Goal: Find specific page/section: Find specific page/section

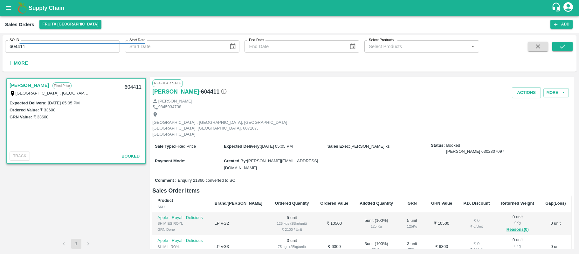
click at [63, 46] on input "604411" at bounding box center [62, 46] width 115 height 12
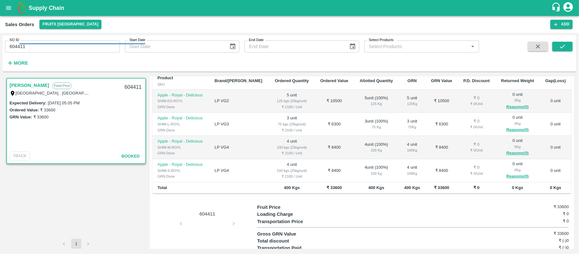
click at [63, 46] on input "604411" at bounding box center [62, 46] width 115 height 12
paste input "text"
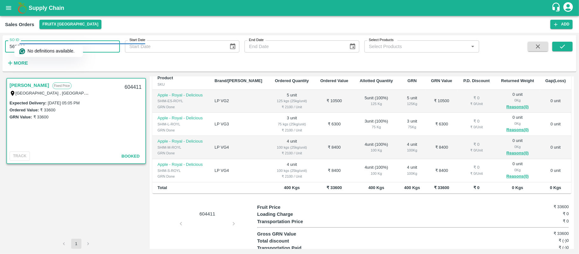
type input "569533"
click at [551, 42] on span at bounding box center [538, 55] width 25 height 26
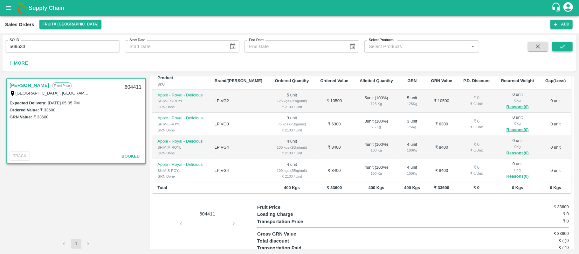
click at [560, 42] on button "submit" at bounding box center [563, 47] width 20 height 10
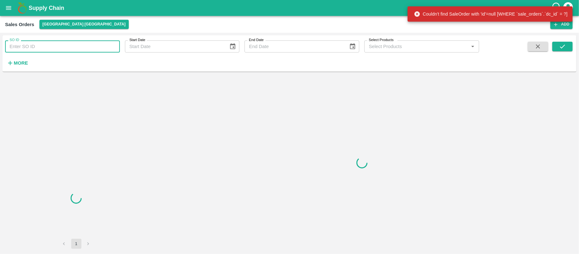
click at [72, 45] on input "SO ID" at bounding box center [62, 46] width 115 height 12
paste input "570077"
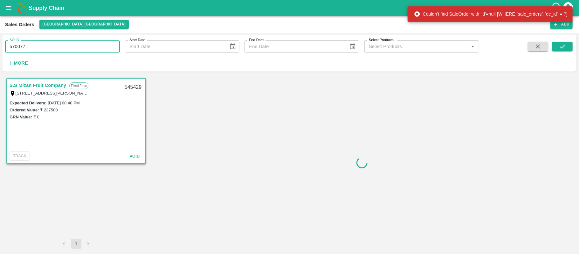
type input "570077"
click at [564, 45] on icon "submit" at bounding box center [562, 46] width 7 height 7
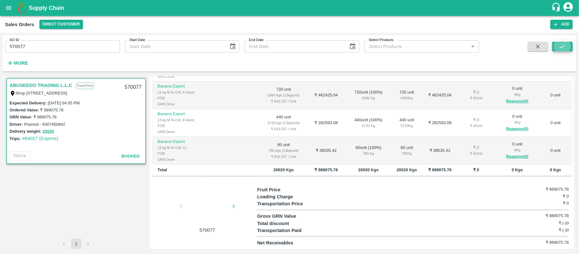
scroll to position [153, 0]
click at [136, 93] on div "570077" at bounding box center [133, 87] width 25 height 15
copy div "570077"
click at [61, 46] on input "570077" at bounding box center [62, 46] width 115 height 12
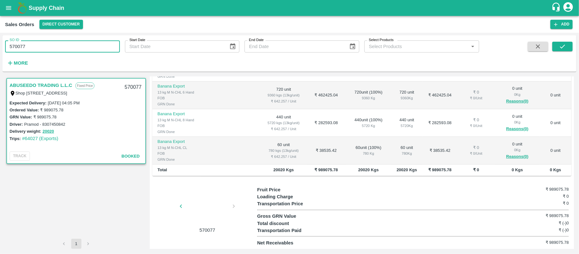
click at [61, 46] on input "570077" at bounding box center [62, 46] width 115 height 12
paste input "text"
click at [561, 45] on icon "submit" at bounding box center [562, 46] width 7 height 7
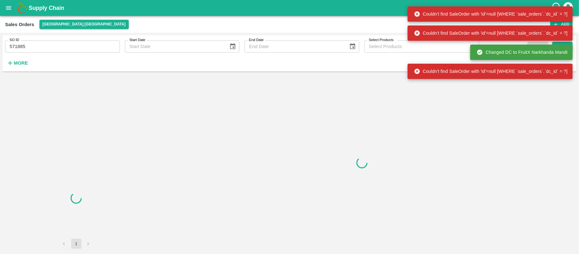
click at [47, 48] on input "571885" at bounding box center [62, 46] width 115 height 12
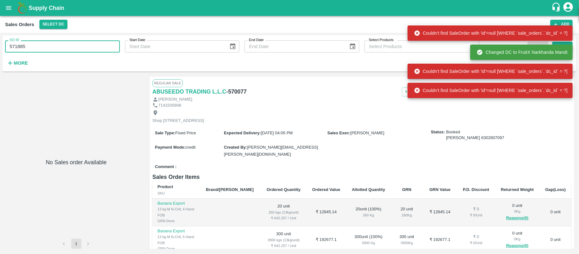
click at [47, 48] on input "571885" at bounding box center [62, 46] width 115 height 12
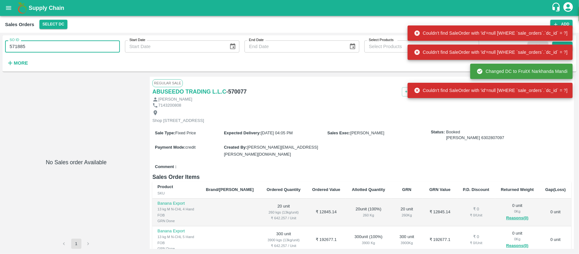
paste input "2571"
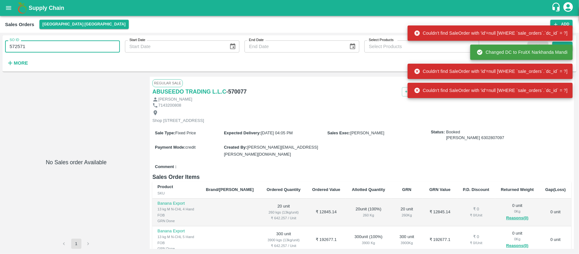
type input "572571"
click at [568, 49] on div "Changed DC to FruitX Narkhanda Mandi" at bounding box center [522, 52] width 102 height 15
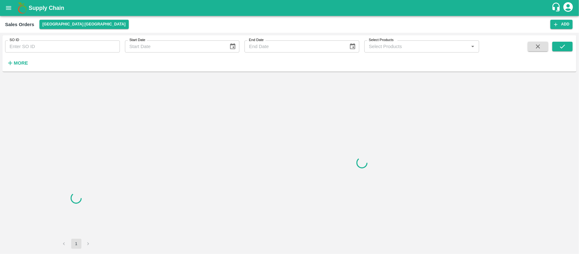
drag, startPoint x: 50, startPoint y: 56, endPoint x: 45, endPoint y: 52, distance: 6.1
click at [50, 56] on div "SO ID SO ID Start Date Start Date End Date End Date Select Products Select Prod…" at bounding box center [240, 51] width 480 height 33
click at [41, 47] on input "SO ID" at bounding box center [62, 46] width 115 height 12
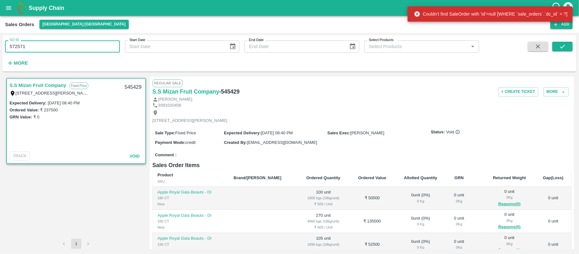
type input "572571"
click at [573, 48] on div "SO ID 572571 SO ID Start Date Start Date End Date End Date Select Products Sele…" at bounding box center [290, 53] width 574 height 31
click at [567, 48] on button "submit" at bounding box center [563, 47] width 20 height 10
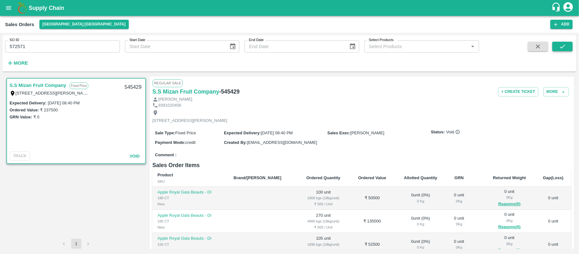
click at [567, 42] on button "submit" at bounding box center [563, 47] width 20 height 10
click at [564, 45] on icon "submit" at bounding box center [562, 46] width 7 height 7
drag, startPoint x: 41, startPoint y: 45, endPoint x: 0, endPoint y: 57, distance: 42.9
click at [0, 57] on div "SO ID 572571 SO ID Start Date Start Date End Date End Date Select Products Sele…" at bounding box center [289, 143] width 579 height 221
paste input "82235"
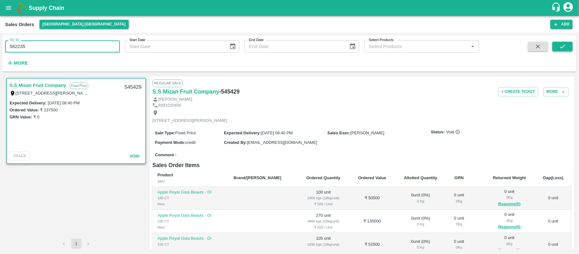
click at [564, 46] on icon "submit" at bounding box center [562, 47] width 5 height 4
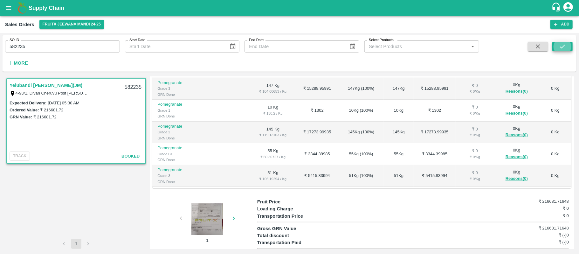
scroll to position [340, 0]
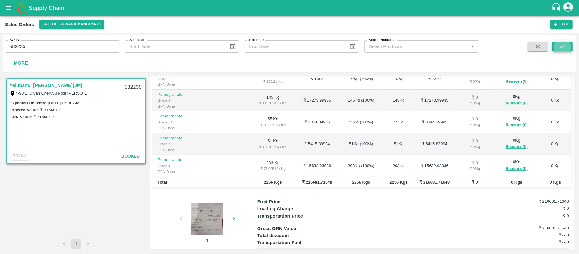
click at [67, 46] on input "582235" at bounding box center [62, 46] width 115 height 12
paste input "text"
click at [568, 49] on button "submit" at bounding box center [563, 47] width 20 height 10
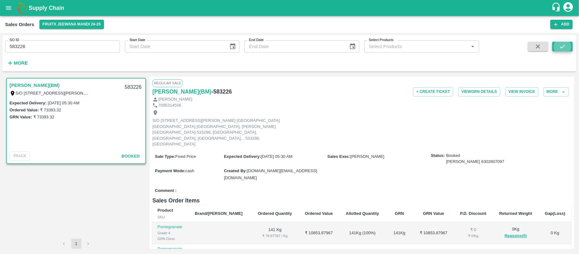
click at [81, 42] on input "583226" at bounding box center [62, 46] width 115 height 12
paste input "text"
click at [563, 46] on icon "submit" at bounding box center [562, 46] width 7 height 7
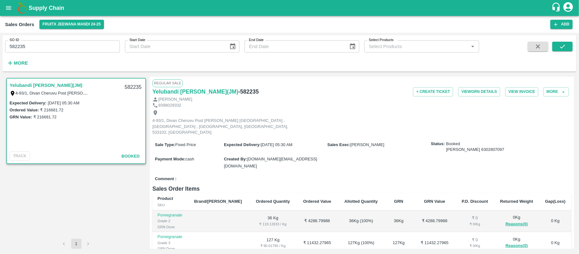
click at [18, 50] on input "582235" at bounding box center [62, 46] width 115 height 12
paste input "text"
drag, startPoint x: 563, startPoint y: 47, endPoint x: 564, endPoint y: 62, distance: 14.7
click at [563, 47] on icon "submit" at bounding box center [562, 46] width 7 height 7
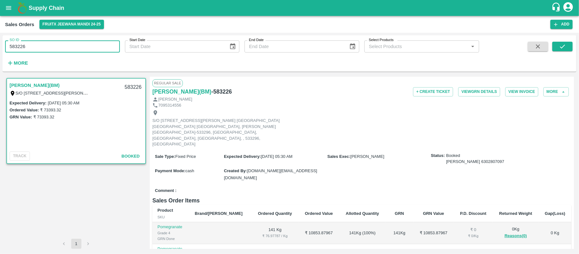
click at [30, 43] on input "583226" at bounding box center [62, 46] width 115 height 12
paste input "text"
click at [567, 46] on button "submit" at bounding box center [563, 47] width 20 height 10
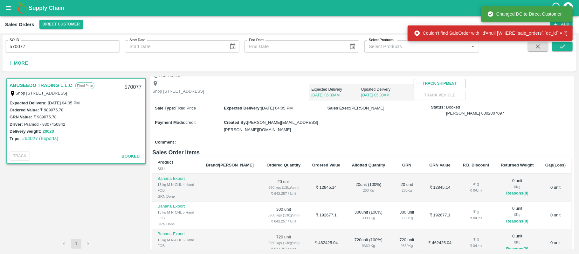
scroll to position [42, 0]
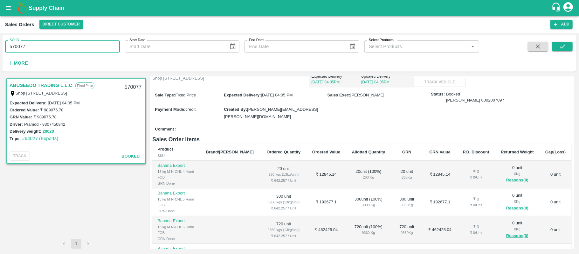
click at [47, 45] on input "570077" at bounding box center [62, 46] width 115 height 12
paste input "text"
click at [572, 46] on button "submit" at bounding box center [563, 47] width 20 height 10
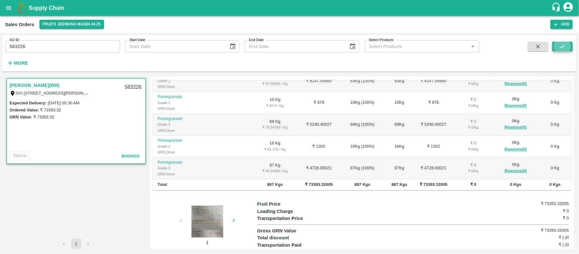
scroll to position [144, 0]
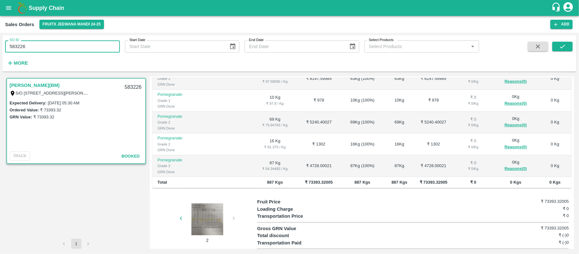
click at [47, 44] on input "583226" at bounding box center [62, 46] width 115 height 12
paste input "text"
click at [557, 45] on button "submit" at bounding box center [563, 47] width 20 height 10
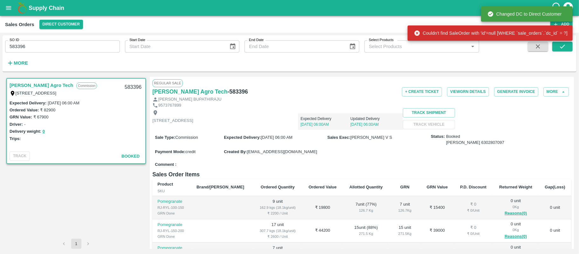
click at [54, 84] on link "Saradha Devi Agro Tech" at bounding box center [42, 85] width 64 height 8
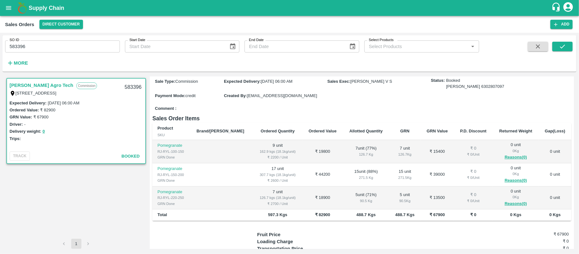
scroll to position [125, 0]
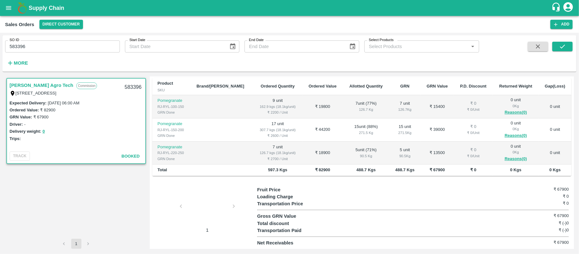
click at [41, 41] on input "583396" at bounding box center [62, 46] width 115 height 12
paste input "text"
type input "571885"
click at [553, 47] on button "submit" at bounding box center [563, 47] width 20 height 10
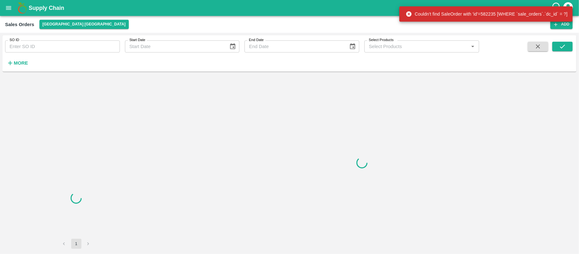
click at [92, 53] on div "SO ID SO ID Start Date Start Date End Date End Date Select Products Select Prod…" at bounding box center [240, 51] width 480 height 33
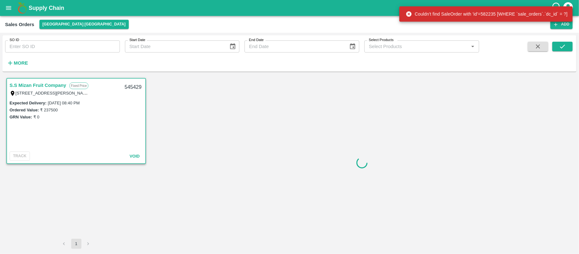
click at [40, 38] on div "SO ID SO ID" at bounding box center [60, 43] width 120 height 17
click at [33, 51] on input "SO ID" at bounding box center [62, 46] width 115 height 12
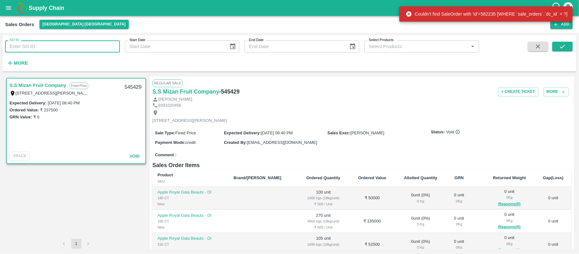
paste input "582235"
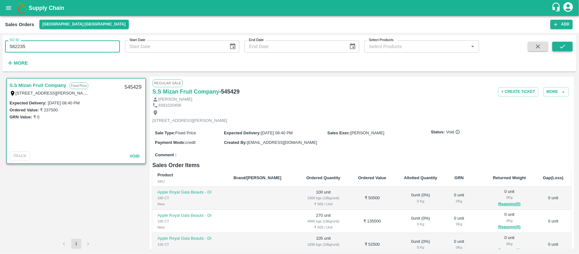
type input "582235"
click at [559, 44] on icon "submit" at bounding box center [562, 46] width 7 height 7
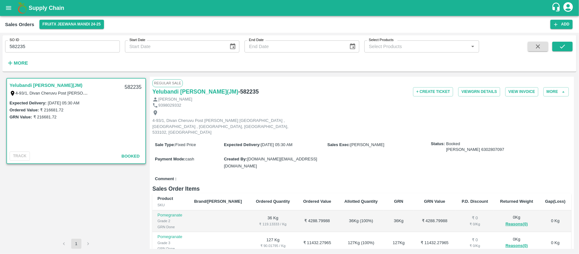
click at [63, 53] on input "582235" at bounding box center [62, 46] width 115 height 12
paste input "text"
drag, startPoint x: 554, startPoint y: 43, endPoint x: 563, endPoint y: 45, distance: 8.5
click at [562, 45] on button "submit" at bounding box center [563, 47] width 20 height 10
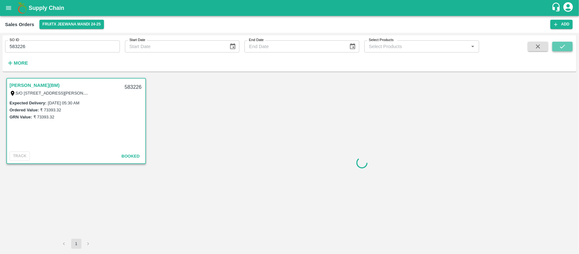
click at [563, 45] on icon "submit" at bounding box center [562, 46] width 7 height 7
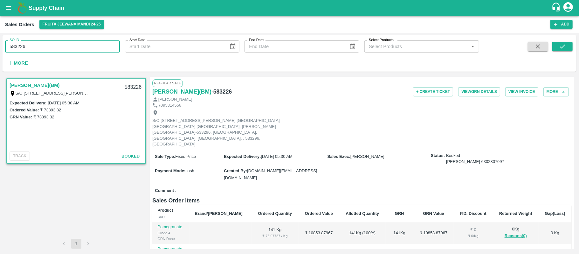
click at [52, 48] on input "583226" at bounding box center [62, 46] width 115 height 12
paste input "text"
click at [559, 43] on button "submit" at bounding box center [563, 47] width 20 height 10
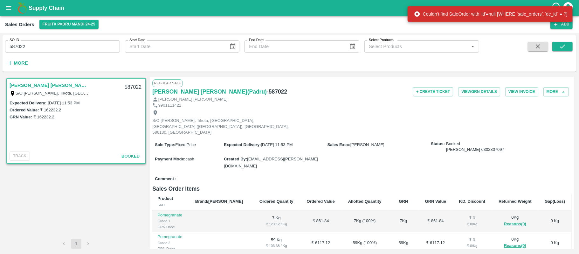
click at [81, 47] on input "587022" at bounding box center [62, 46] width 115 height 12
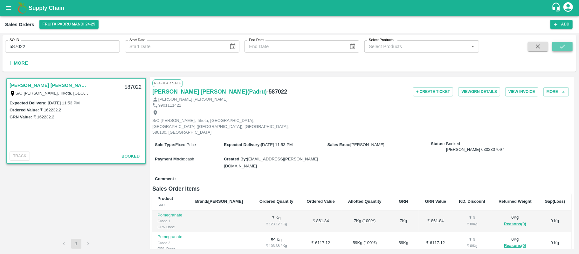
click at [571, 50] on button "submit" at bounding box center [563, 47] width 20 height 10
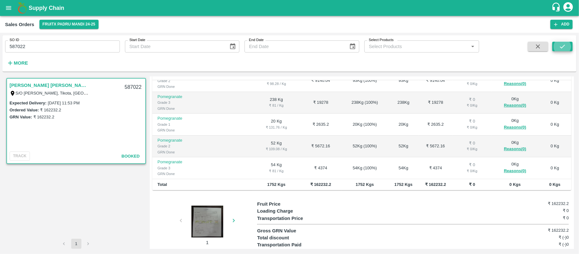
scroll to position [130, 0]
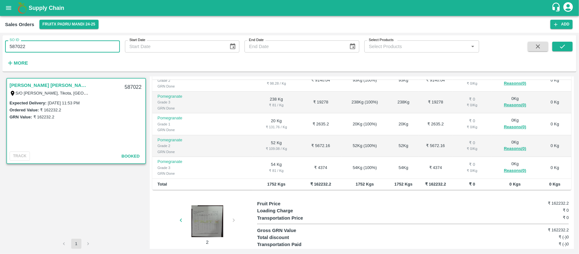
click at [40, 51] on input "587022" at bounding box center [62, 46] width 115 height 12
paste input "text"
type input "587357"
click at [561, 47] on icon "submit" at bounding box center [562, 46] width 7 height 7
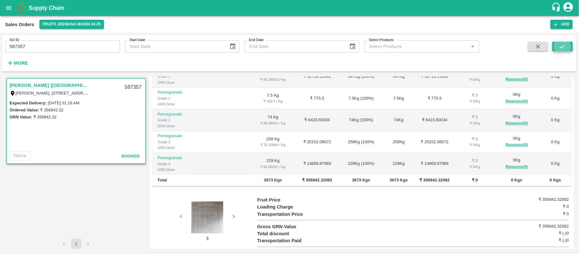
scroll to position [132, 0]
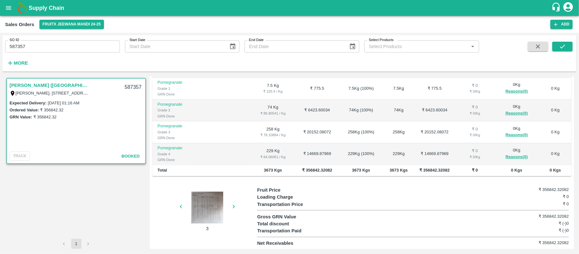
click at [31, 48] on input "587357" at bounding box center [62, 46] width 115 height 12
paste input "text"
click at [570, 45] on button "submit" at bounding box center [563, 47] width 20 height 10
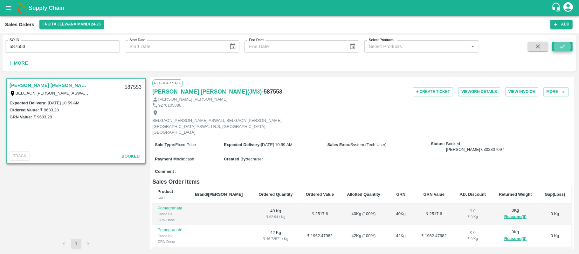
scroll to position [127, 0]
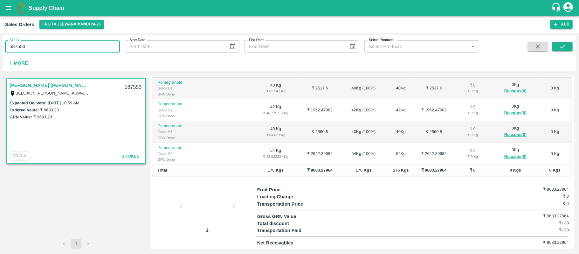
click at [70, 47] on input "587553" at bounding box center [62, 46] width 115 height 12
paste input "text"
click at [559, 47] on button "submit" at bounding box center [563, 47] width 20 height 10
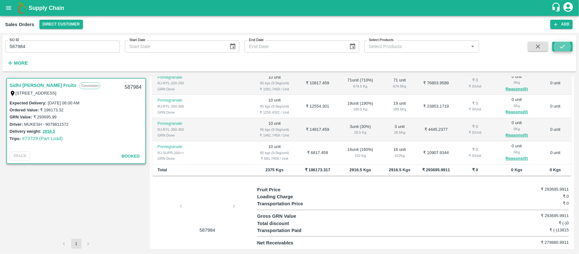
scroll to position [153, 0]
click at [57, 39] on div "SO ID 587984 SO ID" at bounding box center [60, 43] width 120 height 17
click at [53, 48] on input "587984" at bounding box center [62, 46] width 115 height 12
paste input "text"
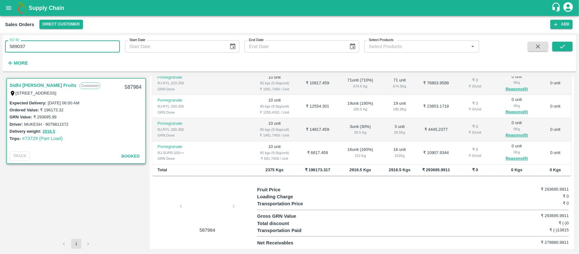
click at [566, 52] on span at bounding box center [563, 55] width 20 height 26
click at [566, 42] on button "submit" at bounding box center [563, 47] width 20 height 10
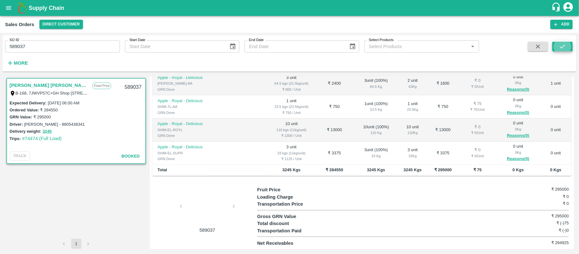
scroll to position [153, 0]
click at [64, 45] on input "589037" at bounding box center [62, 46] width 115 height 12
paste input "text"
click at [562, 45] on icon "submit" at bounding box center [562, 46] width 7 height 7
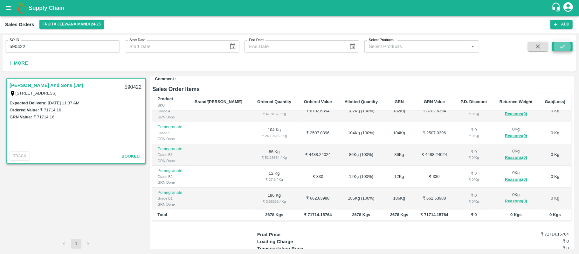
scroll to position [126, 0]
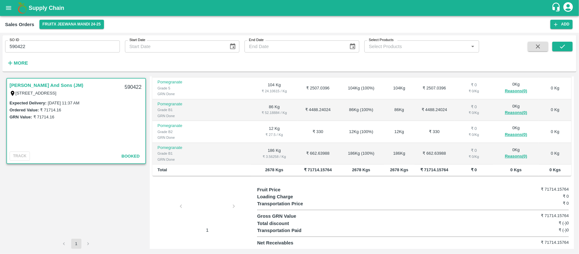
click at [60, 47] on input "590422" at bounding box center [62, 46] width 115 height 12
paste input "text"
type input "591459"
click at [559, 48] on icon "submit" at bounding box center [562, 46] width 7 height 7
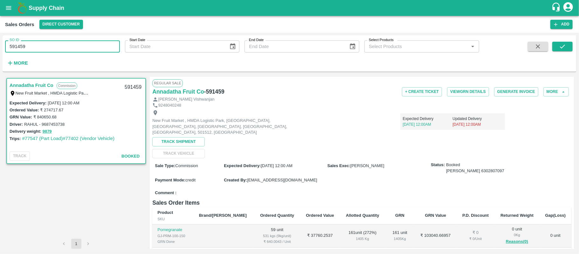
click at [65, 41] on input "591459" at bounding box center [62, 46] width 115 height 12
click at [566, 45] on icon "submit" at bounding box center [562, 46] width 7 height 7
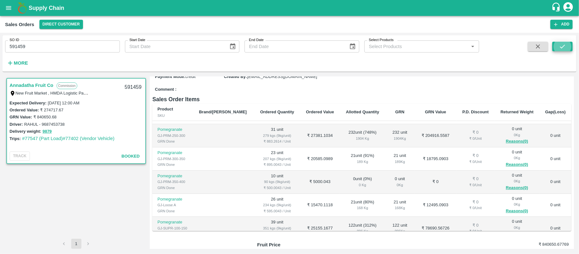
scroll to position [111, 0]
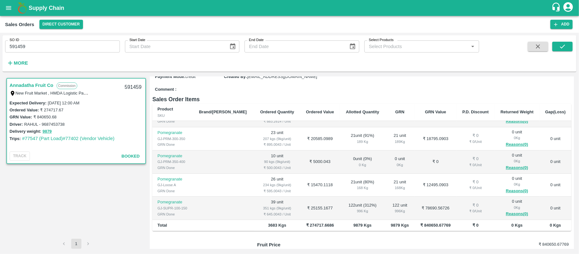
drag, startPoint x: 572, startPoint y: 206, endPoint x: 552, endPoint y: 168, distance: 42.7
click at [575, 216] on div "Annadatha Fruit Co Commission New Fruit Market , HMDA Logistic Park, [GEOGRAPHI…" at bounding box center [290, 162] width 574 height 177
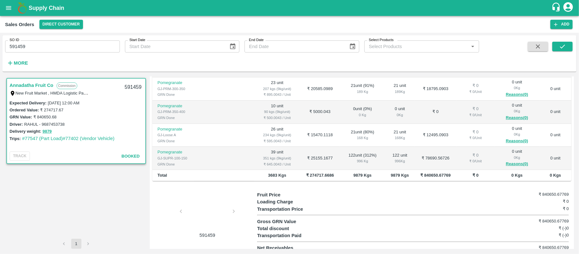
scroll to position [0, 0]
